Goal: Task Accomplishment & Management: Manage account settings

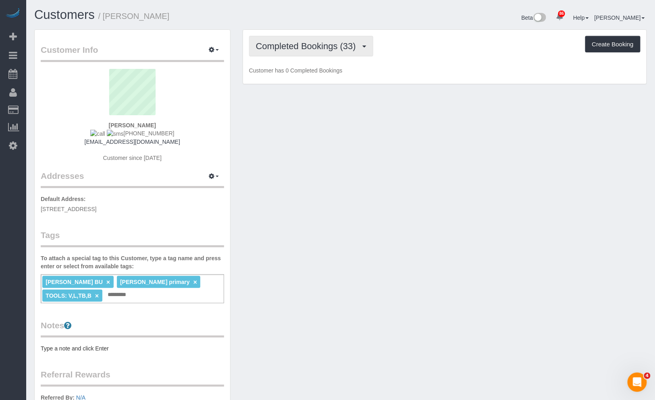
click at [294, 52] on button "Completed Bookings (33)" at bounding box center [311, 46] width 124 height 21
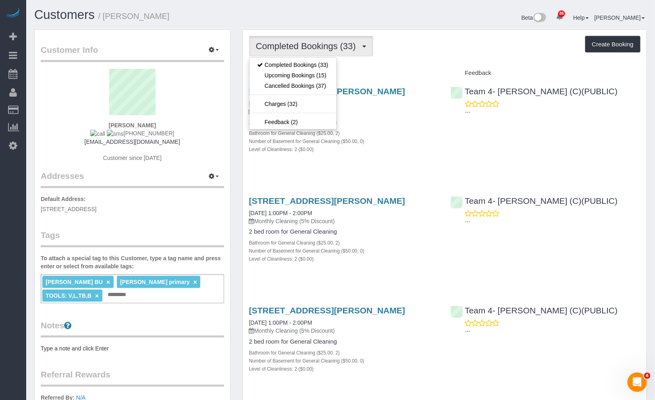
click at [487, 45] on div "Completed Bookings (33) Completed Bookings (33) Upcoming Bookings (15) Cancelle…" at bounding box center [444, 46] width 391 height 21
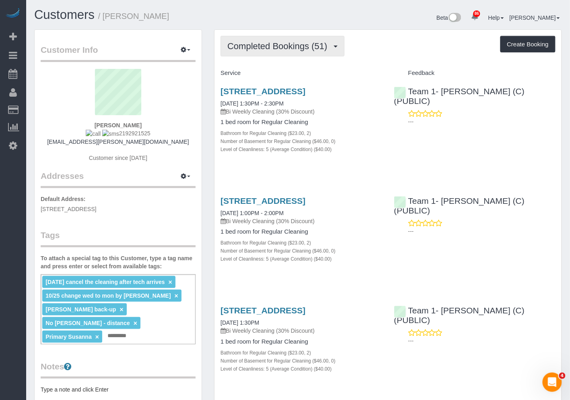
click at [296, 51] on button "Completed Bookings (51)" at bounding box center [283, 46] width 124 height 21
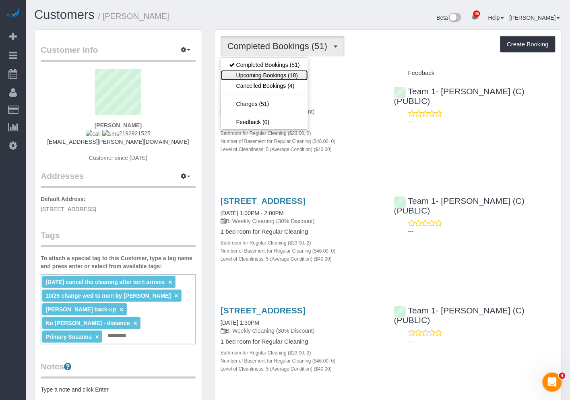
click at [279, 73] on link "Upcoming Bookings (18)" at bounding box center [264, 75] width 87 height 10
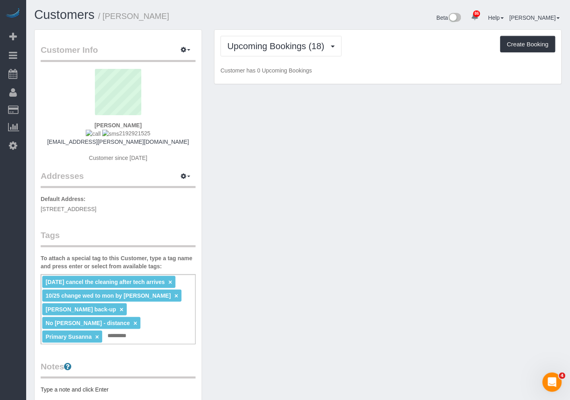
click at [325, 26] on div "Beta 86 Your Notifications You have 0 alerts × You have 1 to charge for 09/29/2…" at bounding box center [434, 18] width 270 height 21
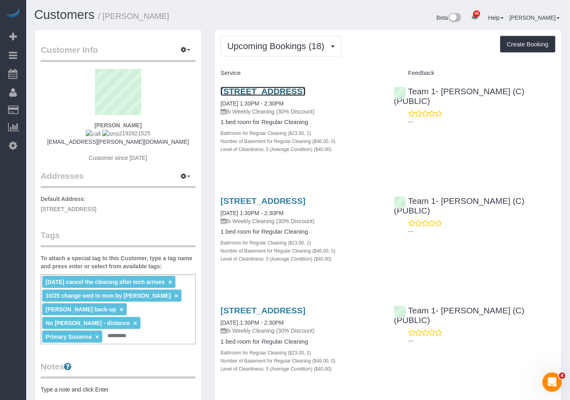
click at [306, 91] on link "[STREET_ADDRESS]" at bounding box center [263, 91] width 85 height 9
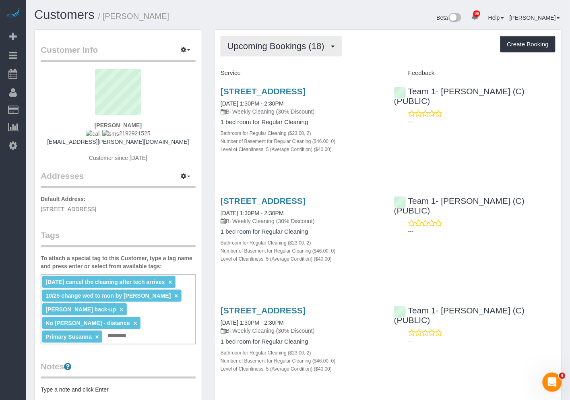
click at [320, 48] on span "Upcoming Bookings (18)" at bounding box center [278, 46] width 101 height 10
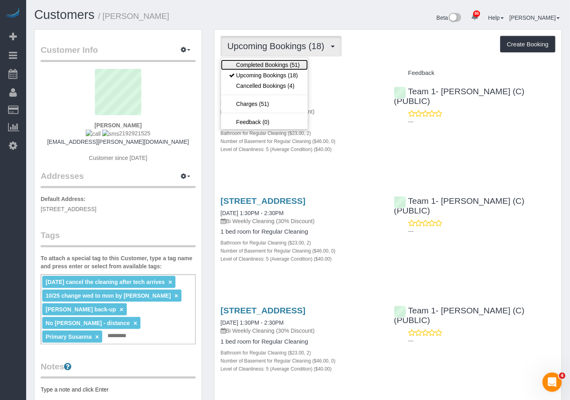
click at [282, 66] on link "Completed Bookings (51)" at bounding box center [264, 65] width 87 height 10
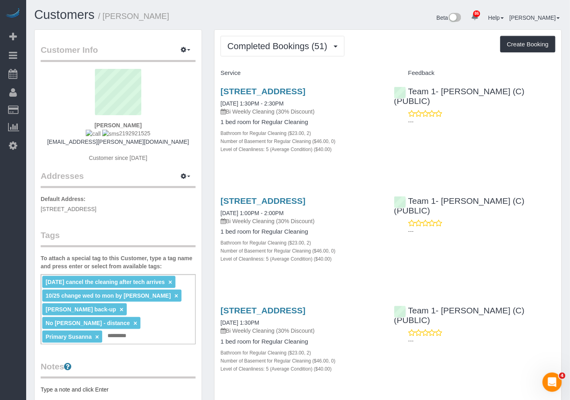
drag, startPoint x: 255, startPoint y: 101, endPoint x: 211, endPoint y: 94, distance: 45.2
copy link "1464 W. Winona St., Apt. #1, Chicago, IL 60640"
click at [397, 37] on div "Completed Bookings (51) Completed Bookings (51) Upcoming Bookings (18) Cancelle…" at bounding box center [388, 46] width 335 height 21
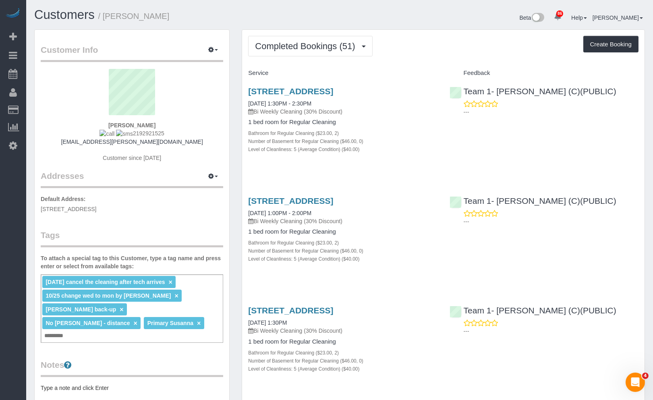
click at [336, 18] on div "Customers / Suzi Elnaggar" at bounding box center [183, 16] width 311 height 17
click at [356, 47] on span "Completed Bookings (51)" at bounding box center [307, 46] width 104 height 10
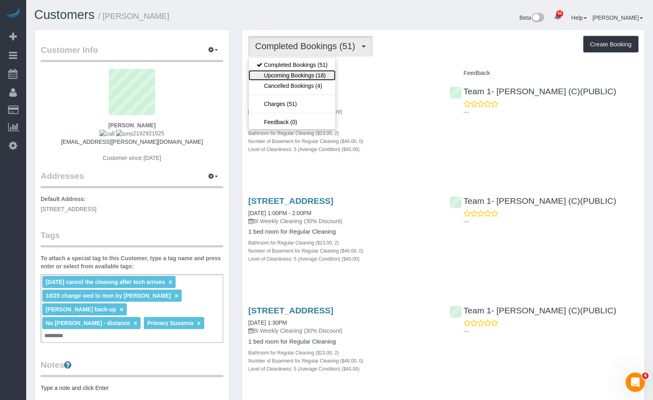
click at [320, 75] on link "Upcoming Bookings (18)" at bounding box center [292, 75] width 87 height 10
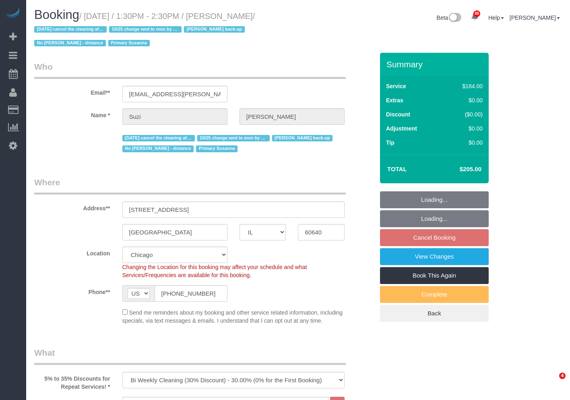
select select "IL"
select select "512"
select select "2"
select select "5"
select select "number:1"
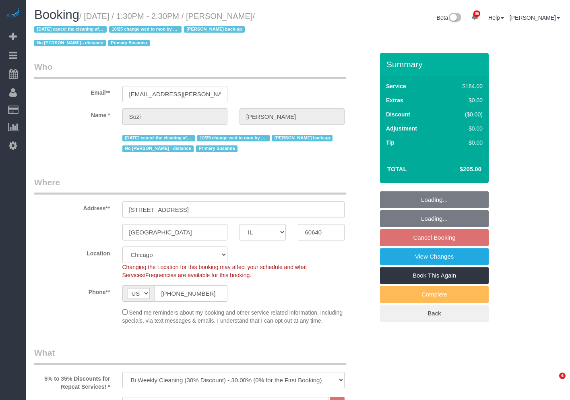
select select "number:58"
select select "number:139"
select select "number:106"
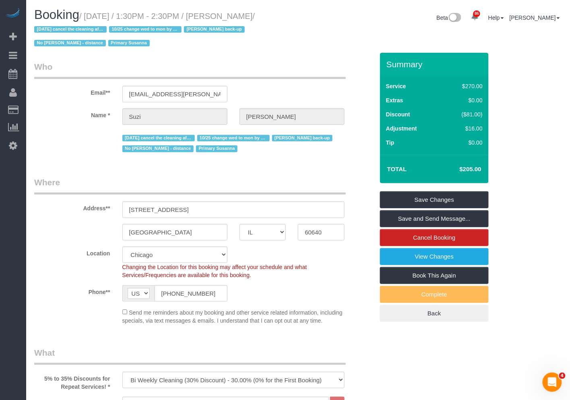
click at [353, 33] on div "Booking / October 15, 2025 / 1:30PM - 2:30PM / Suzi Elnaggar / 10/2/2024 cancel…" at bounding box center [298, 30] width 540 height 45
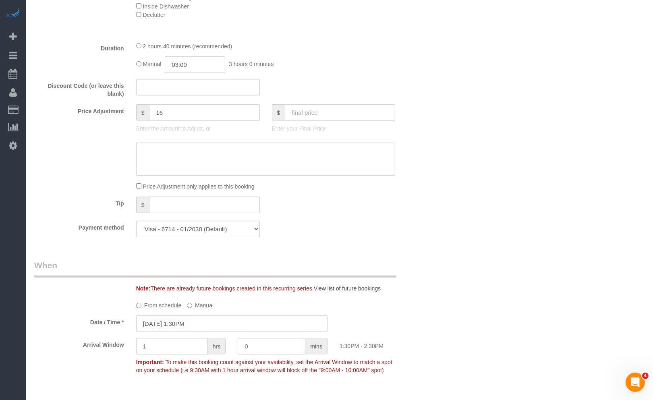
scroll to position [671, 0]
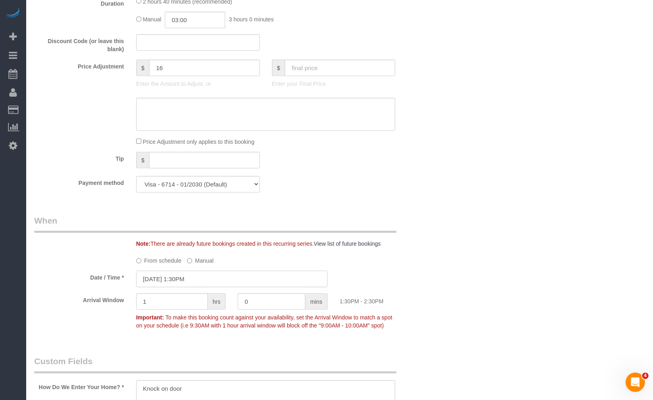
click at [207, 282] on input "10/15/2025 1:30PM" at bounding box center [231, 279] width 191 height 17
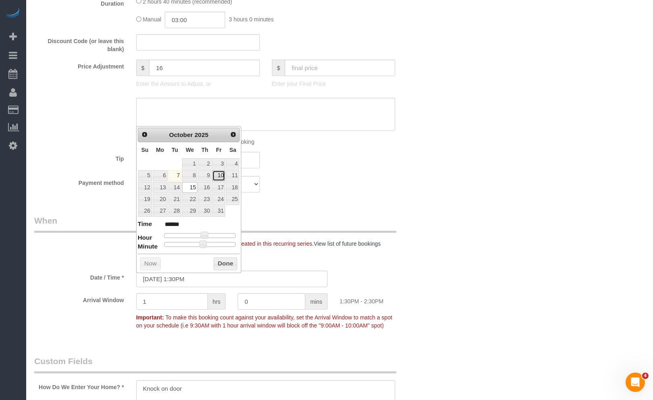
click at [222, 174] on link "10" at bounding box center [218, 175] width 13 height 11
type input "10/10/2025 1:30PM"
click at [219, 263] on button "Done" at bounding box center [226, 263] width 24 height 13
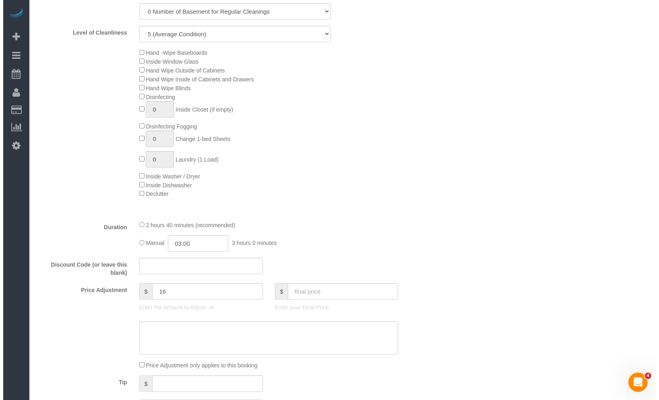
scroll to position [0, 0]
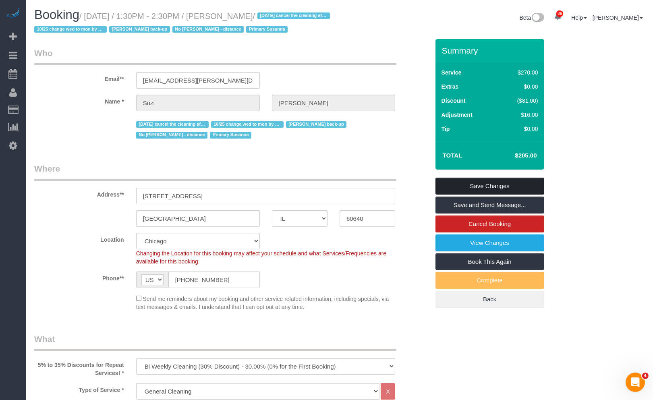
click at [460, 189] on link "Save Changes" at bounding box center [489, 186] width 109 height 17
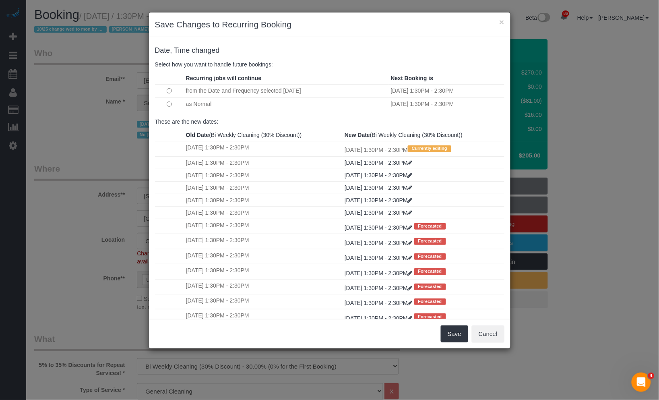
click at [183, 106] on td at bounding box center [169, 103] width 29 height 13
drag, startPoint x: 452, startPoint y: 333, endPoint x: 448, endPoint y: 328, distance: 6.6
click at [452, 333] on button "Save" at bounding box center [454, 333] width 27 height 17
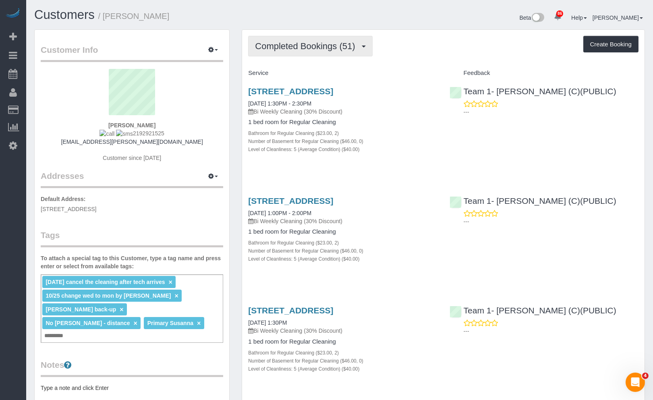
click at [319, 46] on span "Completed Bookings (51)" at bounding box center [307, 46] width 104 height 10
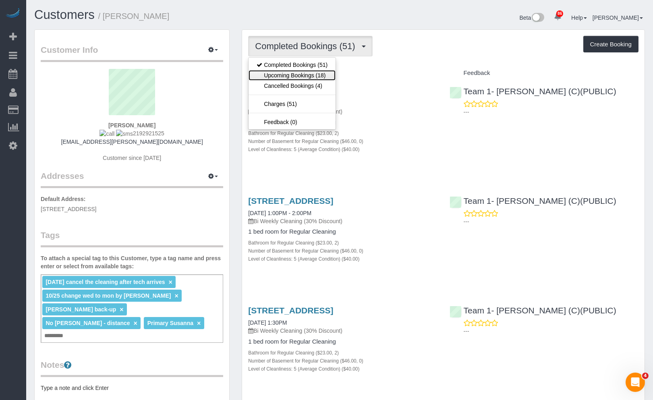
click at [323, 78] on link "Upcoming Bookings (18)" at bounding box center [292, 75] width 87 height 10
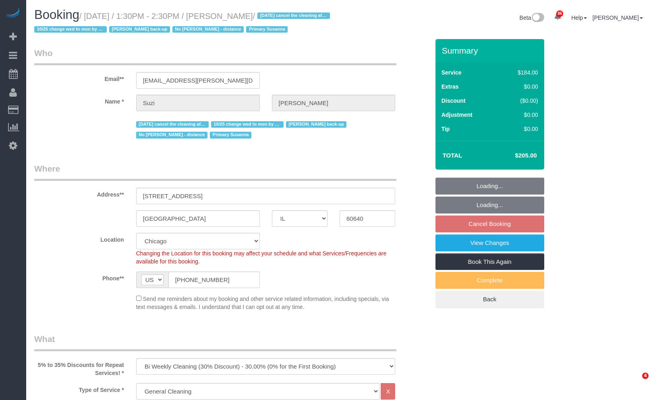
select select "IL"
select select "512"
select select "2"
select select "5"
select select "number:1"
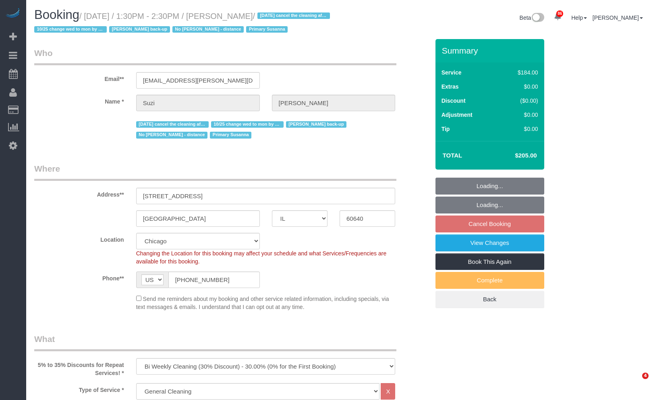
select select "number:58"
select select "number:139"
select select "number:106"
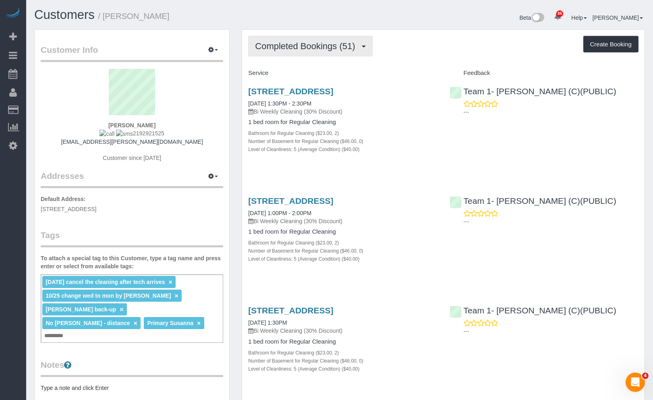
click at [329, 54] on button "Completed Bookings (51)" at bounding box center [310, 46] width 124 height 21
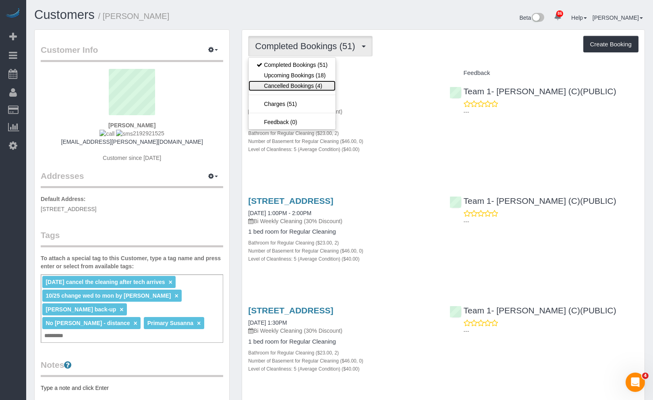
click at [325, 82] on link "Cancelled Bookings (4)" at bounding box center [292, 86] width 87 height 10
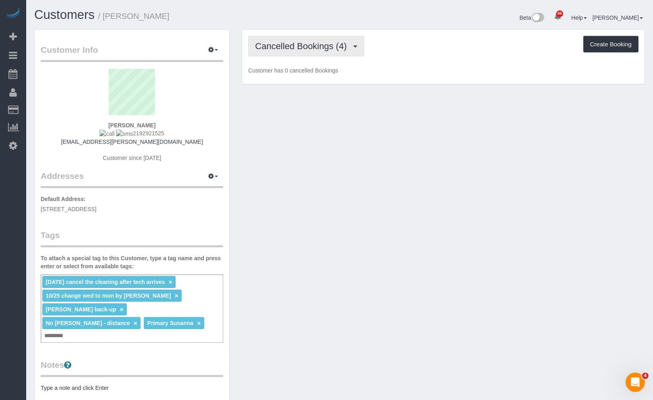
click at [328, 50] on span "Cancelled Bookings (4)" at bounding box center [302, 46] width 95 height 10
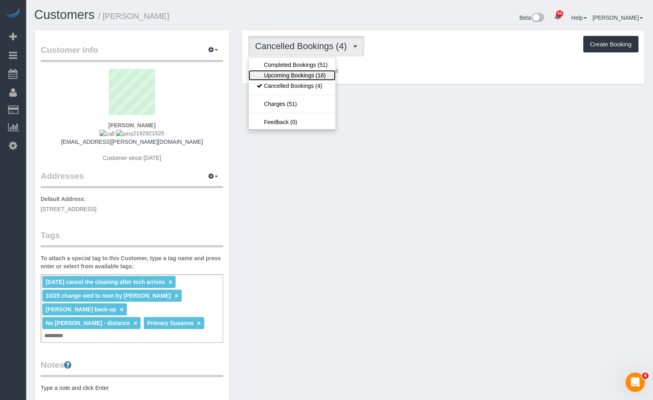
click at [323, 75] on link "Upcoming Bookings (18)" at bounding box center [292, 75] width 87 height 10
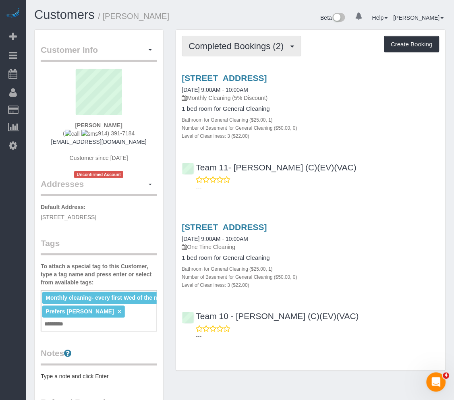
click at [228, 50] on span "Completed Bookings (2)" at bounding box center [238, 46] width 99 height 10
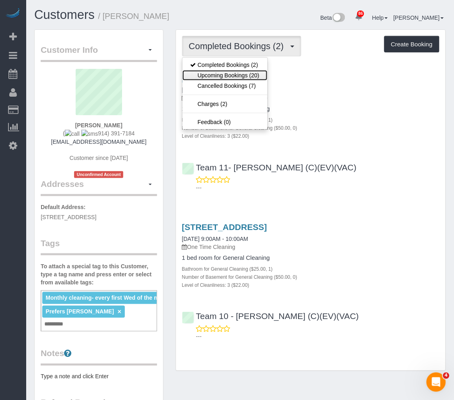
click at [229, 73] on link "Upcoming Bookings (20)" at bounding box center [224, 75] width 85 height 10
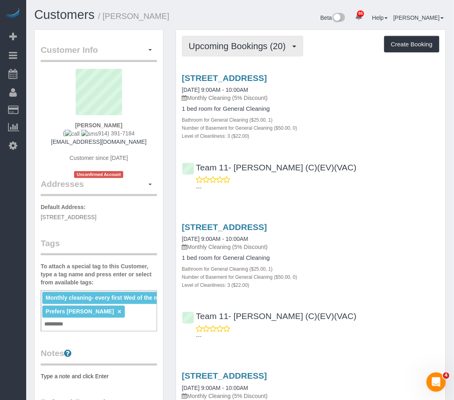
click at [272, 42] on span "Upcoming Bookings (20)" at bounding box center [239, 46] width 101 height 10
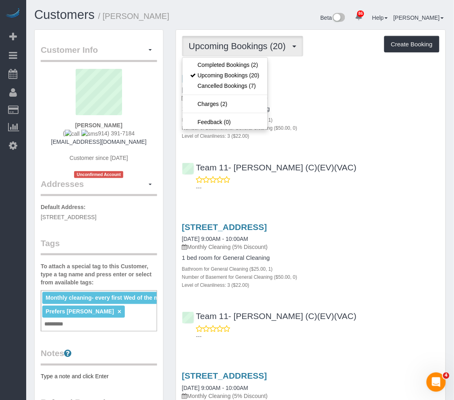
click at [413, 193] on div "[STREET_ADDRESS] [DATE] 9:00AM - 10:00AM Monthly Cleaning (5% Discount) 1 bed r…" at bounding box center [310, 130] width 269 height 129
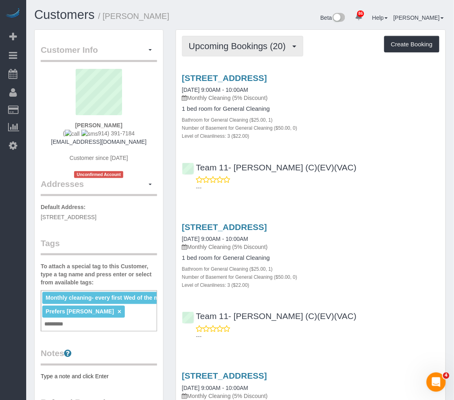
click at [266, 49] on span "Upcoming Bookings (20)" at bounding box center [239, 46] width 101 height 10
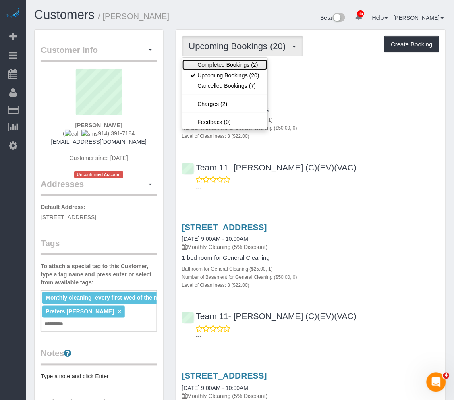
click at [255, 67] on link "Completed Bookings (2)" at bounding box center [224, 65] width 85 height 10
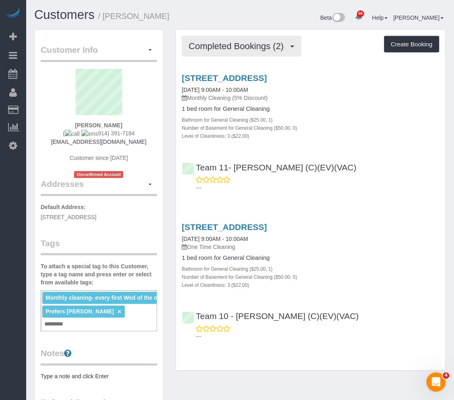
click at [256, 52] on button "Completed Bookings (2)" at bounding box center [241, 46] width 119 height 21
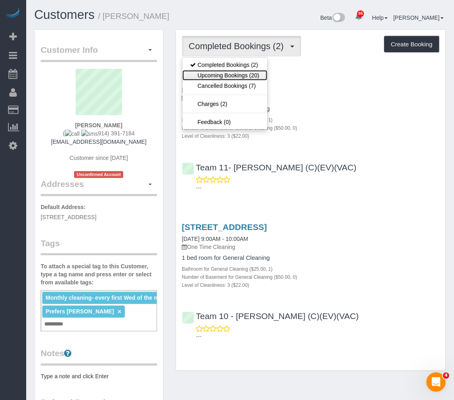
click at [251, 77] on link "Upcoming Bookings (20)" at bounding box center [224, 75] width 85 height 10
